Goal: Information Seeking & Learning: Learn about a topic

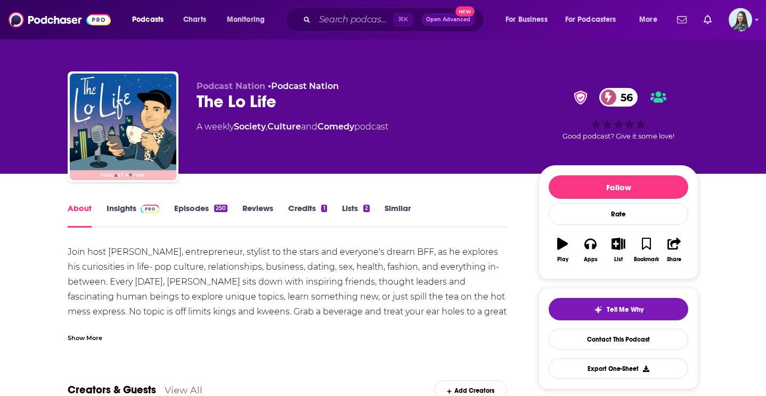
click at [123, 216] on link "Insights" at bounding box center [133, 215] width 53 height 25
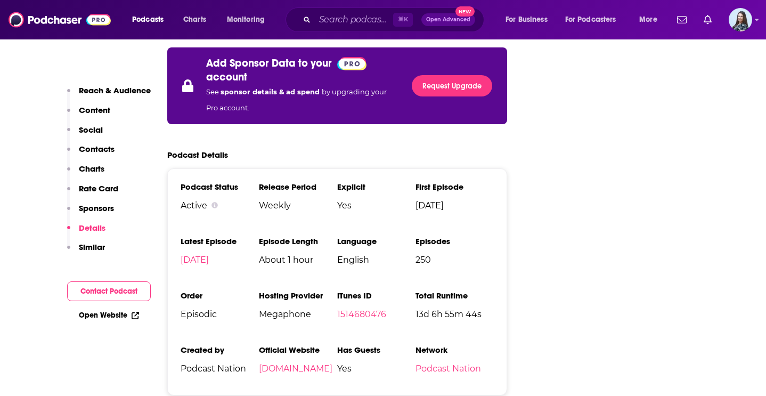
scroll to position [1598, 0]
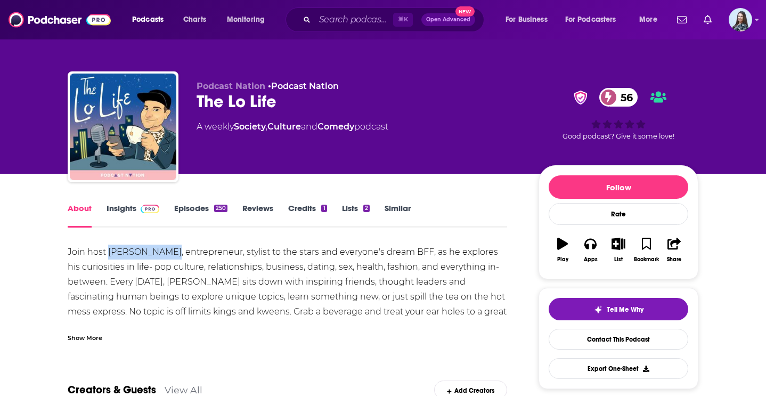
drag, startPoint x: 170, startPoint y: 252, endPoint x: 109, endPoint y: 252, distance: 61.3
click at [110, 252] on div "Join host [PERSON_NAME], entrepreneur, stylist to the stars and everyone's drea…" at bounding box center [287, 288] width 439 height 89
copy div "Lo VonRumpf,"
